Goal: Transaction & Acquisition: Purchase product/service

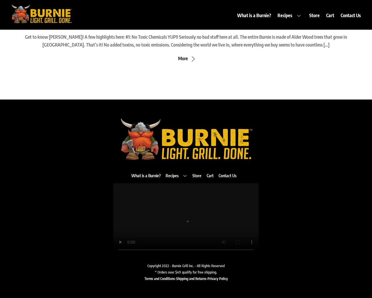
scroll to position [488, 0]
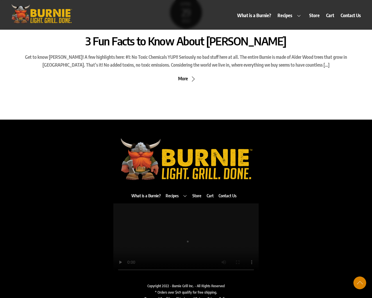
scroll to position [488, 0]
